Goal: Navigation & Orientation: Go to known website

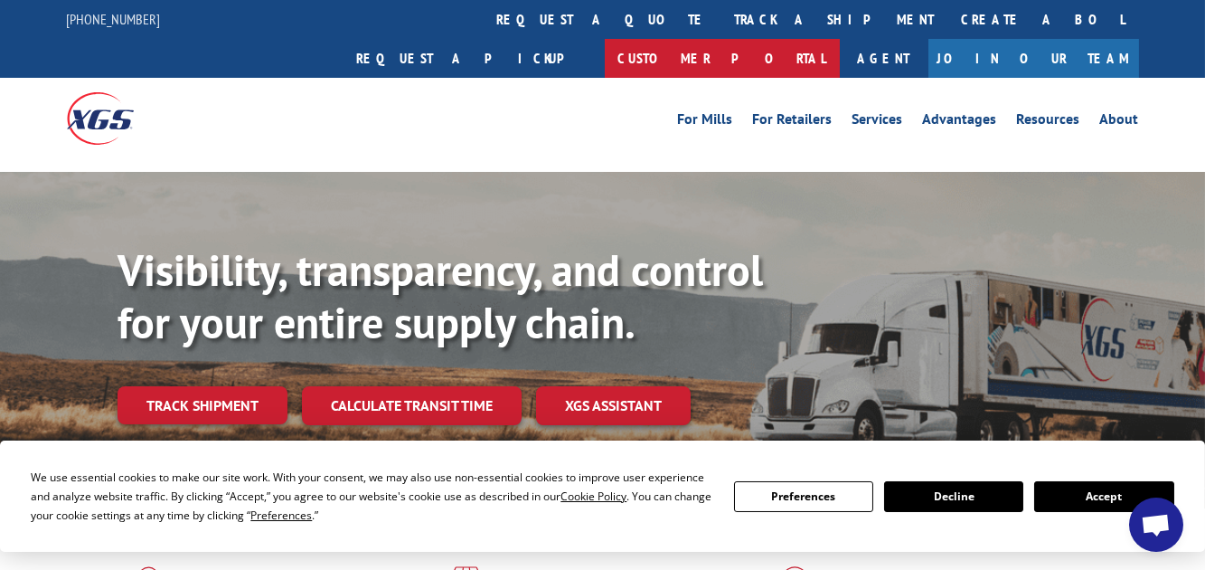
click at [840, 39] on link "Customer Portal" at bounding box center [722, 58] width 235 height 39
